Goal: Information Seeking & Learning: Find specific page/section

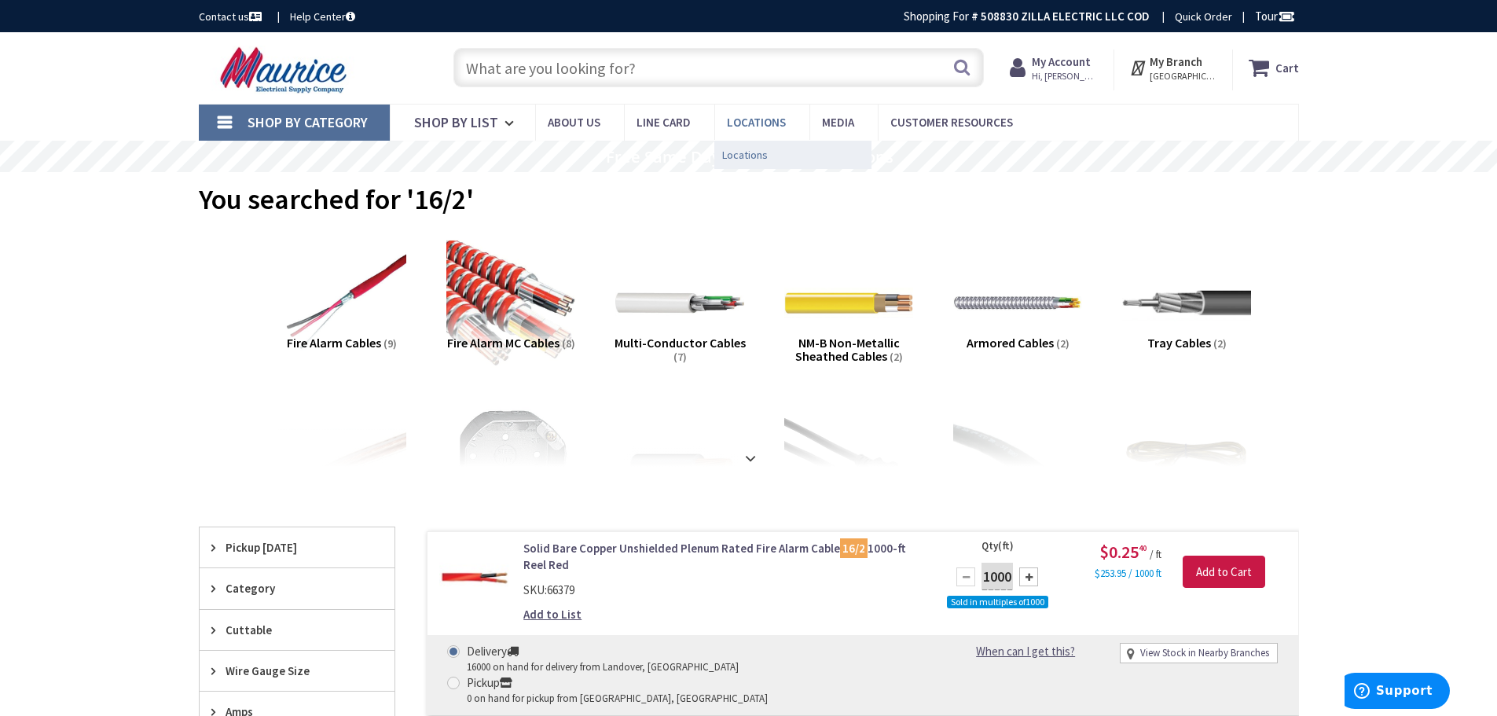
click at [739, 159] on span "Locations" at bounding box center [745, 155] width 46 height 16
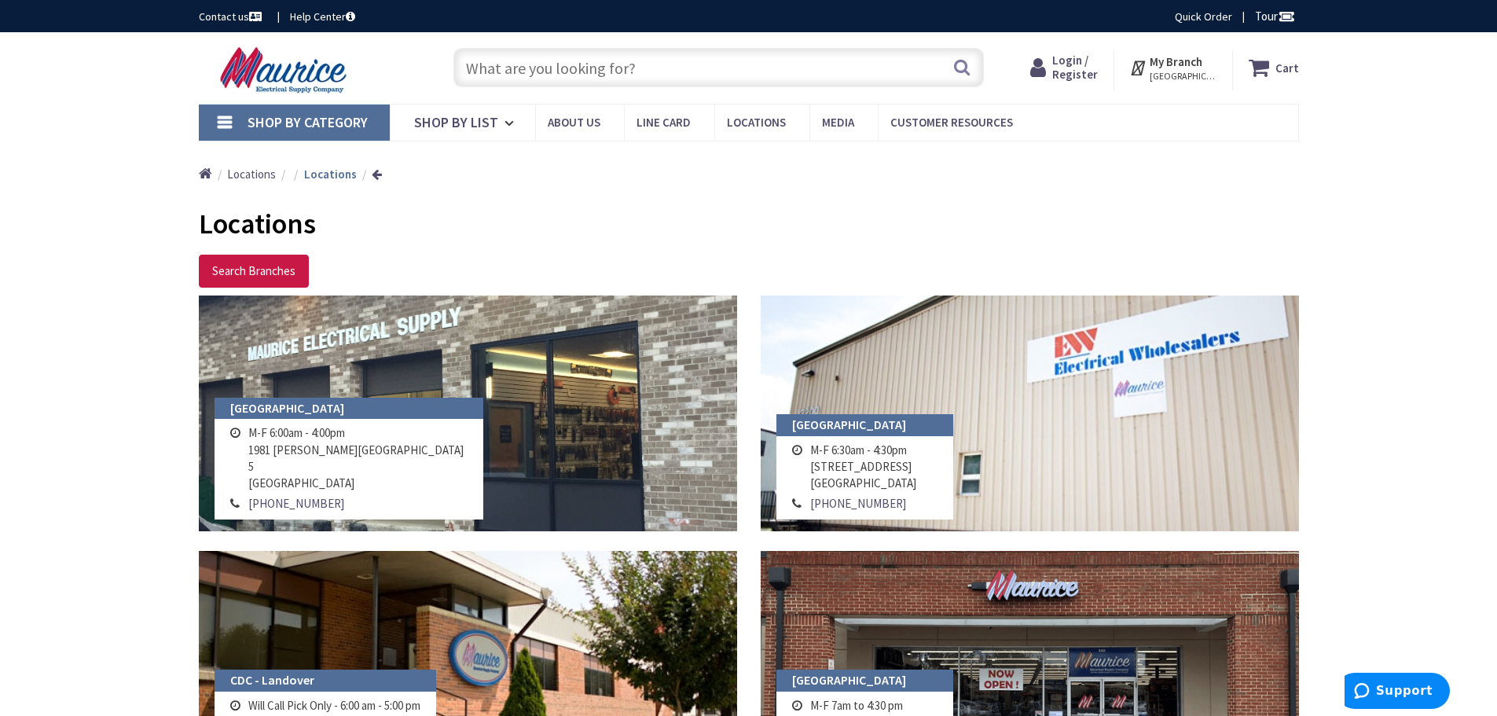
click at [587, 73] on input "text" at bounding box center [719, 67] width 531 height 39
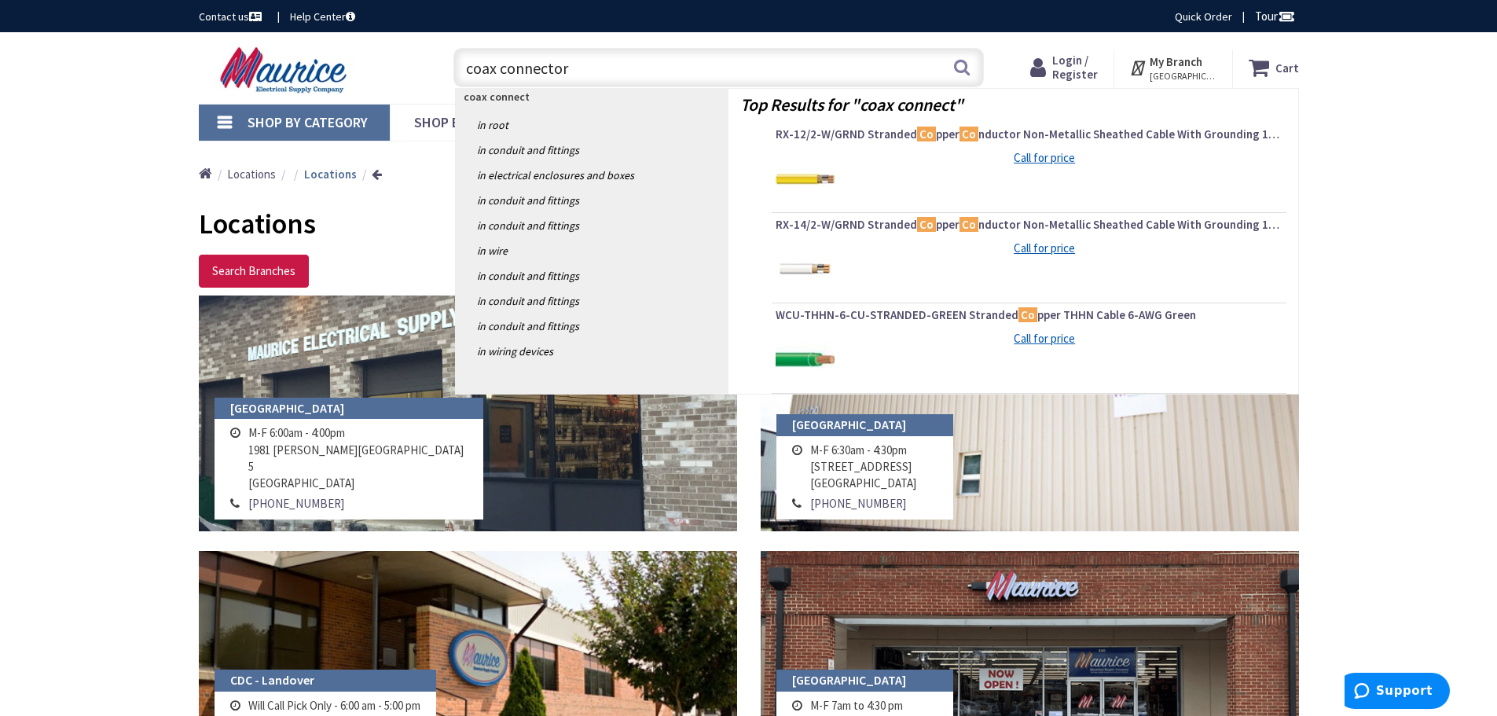
type input "coax connectors"
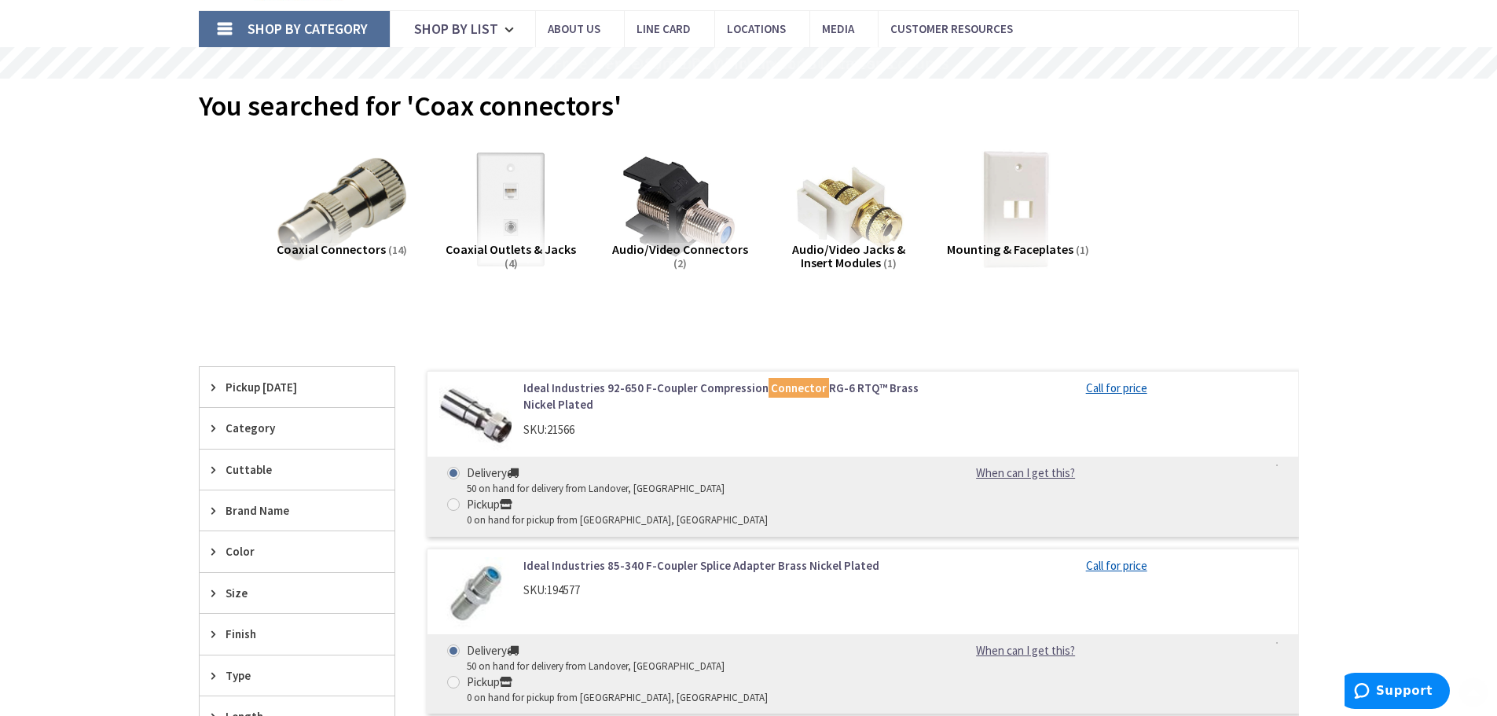
scroll to position [236, 0]
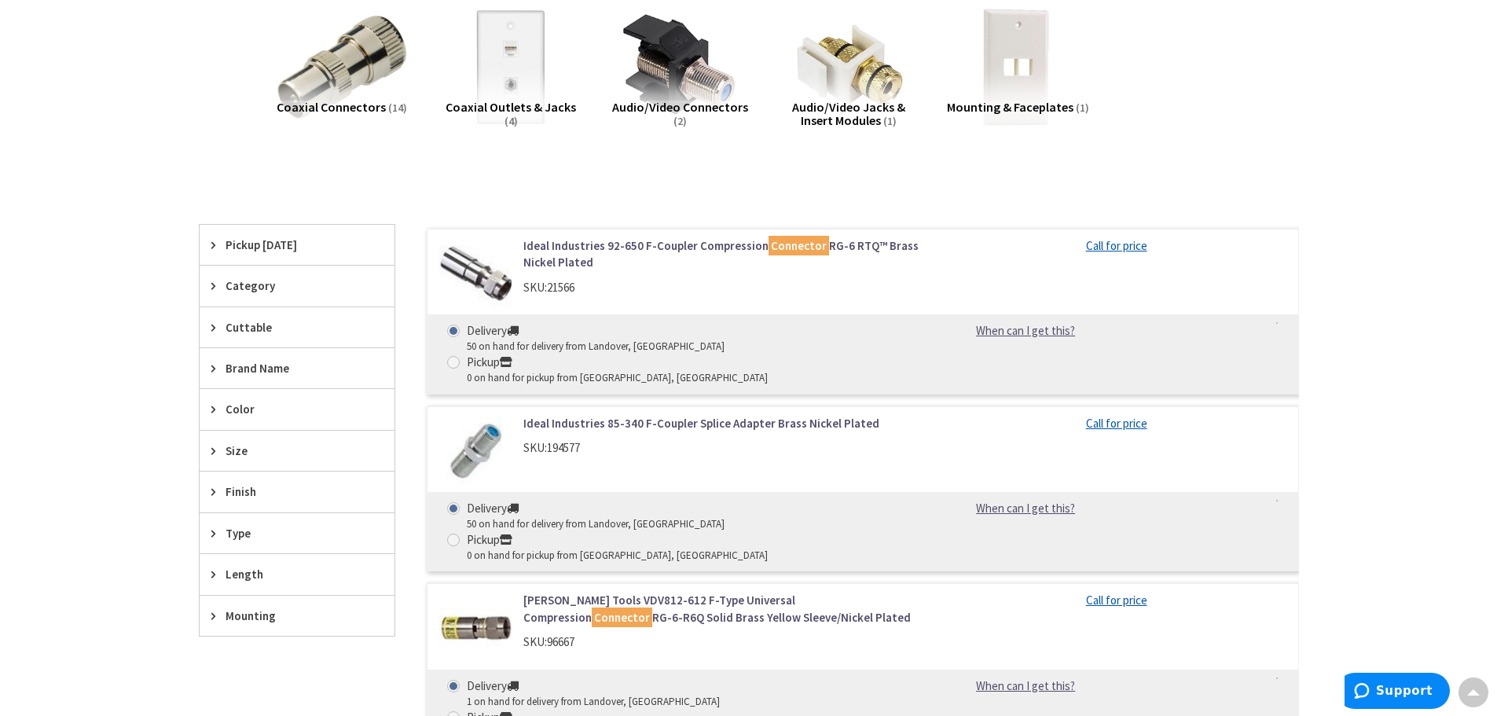
click at [1386, 332] on div "Skip to Content Toggle Nav Search Cart My Cart Close" at bounding box center [748, 652] width 1497 height 1713
click at [1355, 404] on div "Skip to Content Toggle Nav Search Cart My Cart Close" at bounding box center [748, 652] width 1497 height 1713
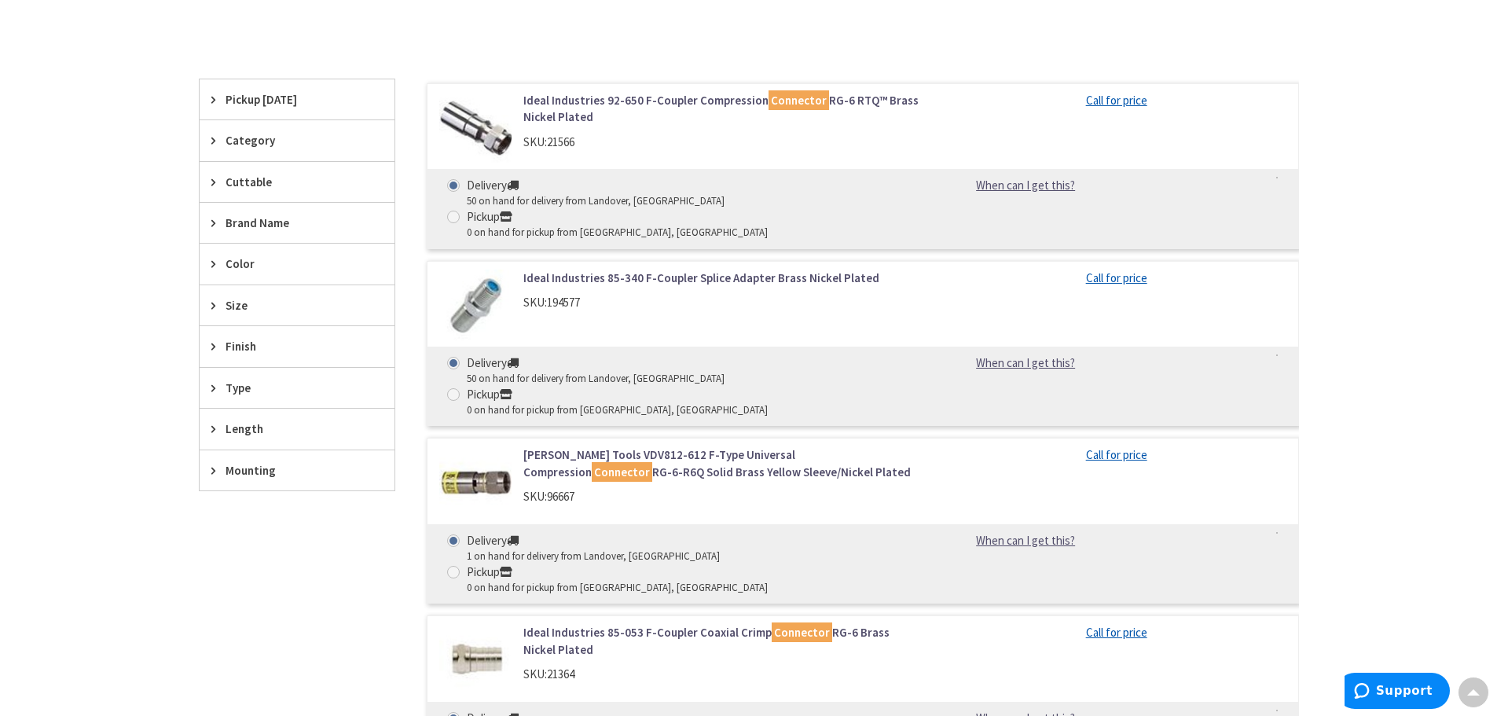
scroll to position [0, 0]
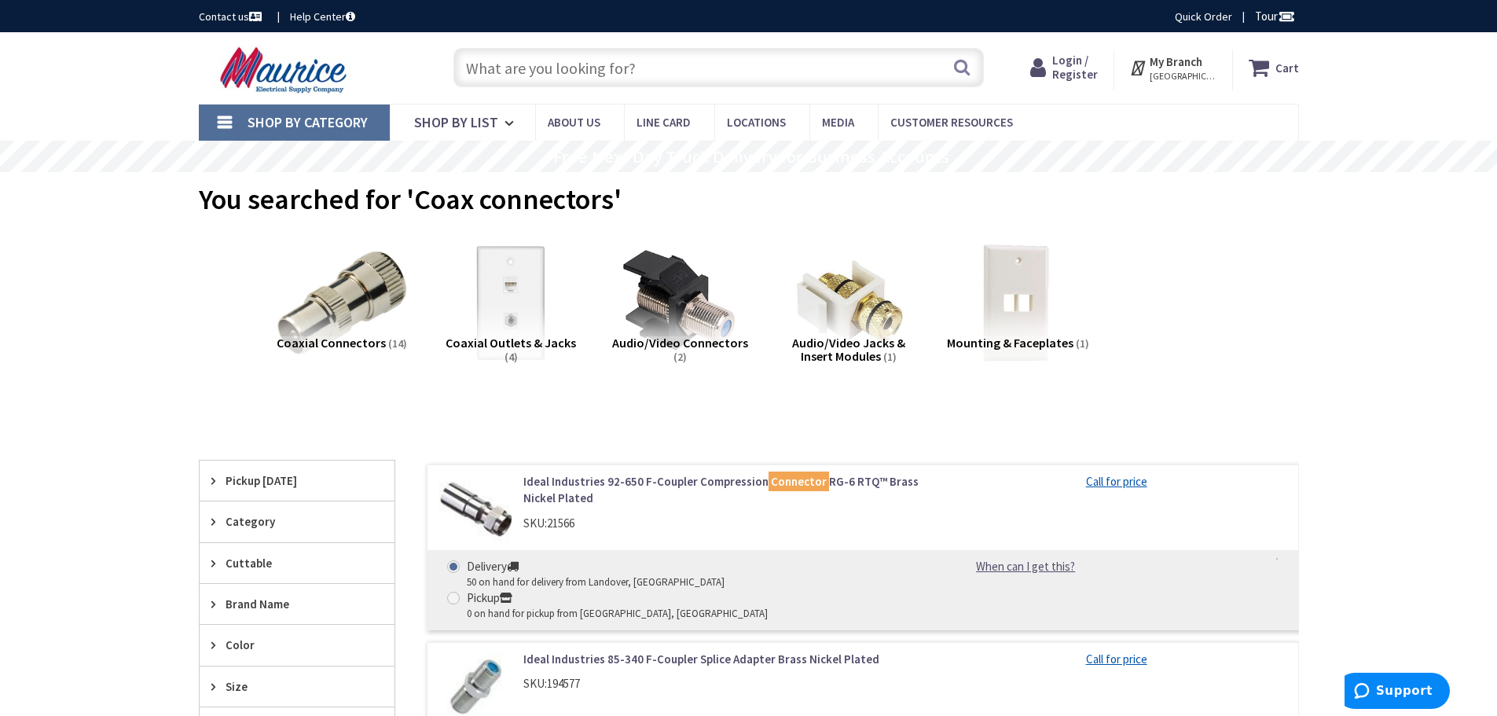
click at [735, 67] on input "text" at bounding box center [719, 67] width 531 height 39
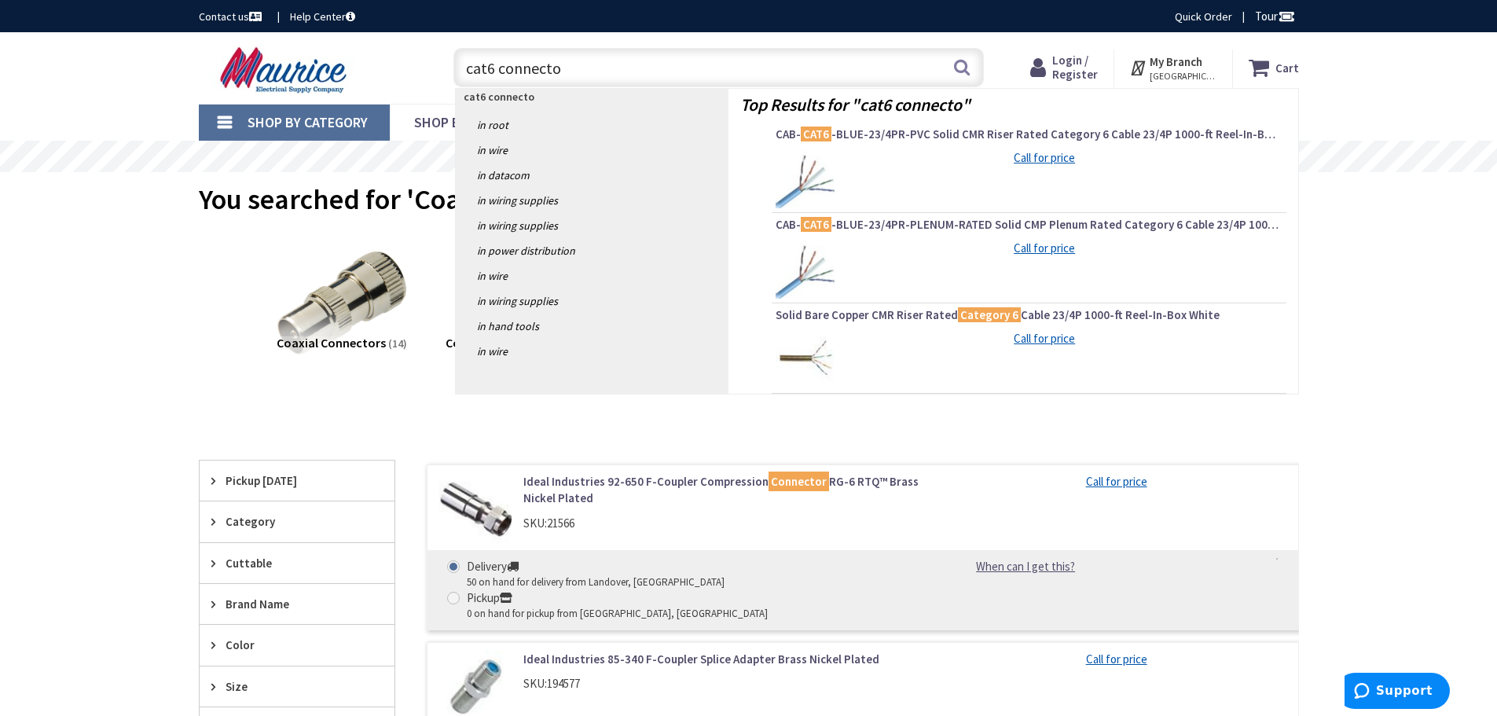
type input "cat6 connector"
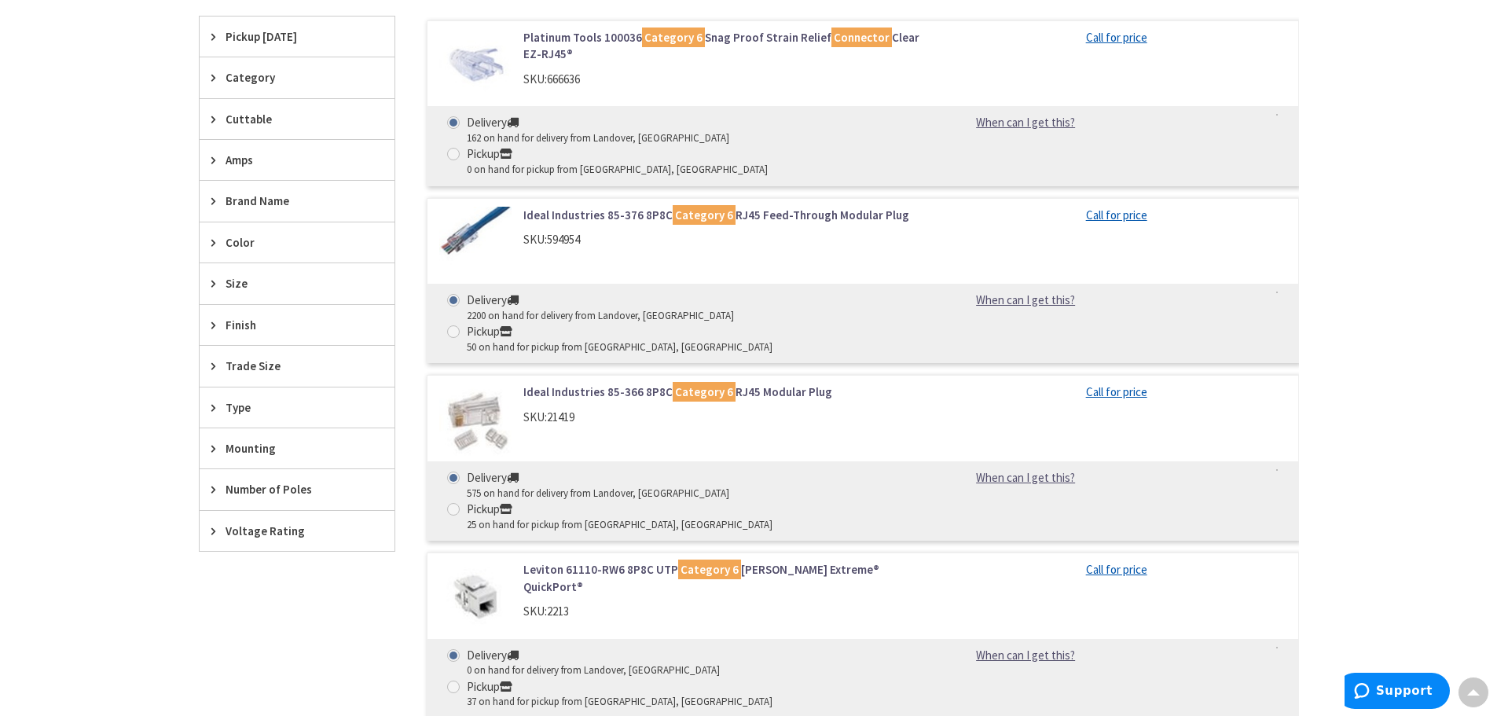
scroll to position [629, 0]
